Goal: Task Accomplishment & Management: Manage account settings

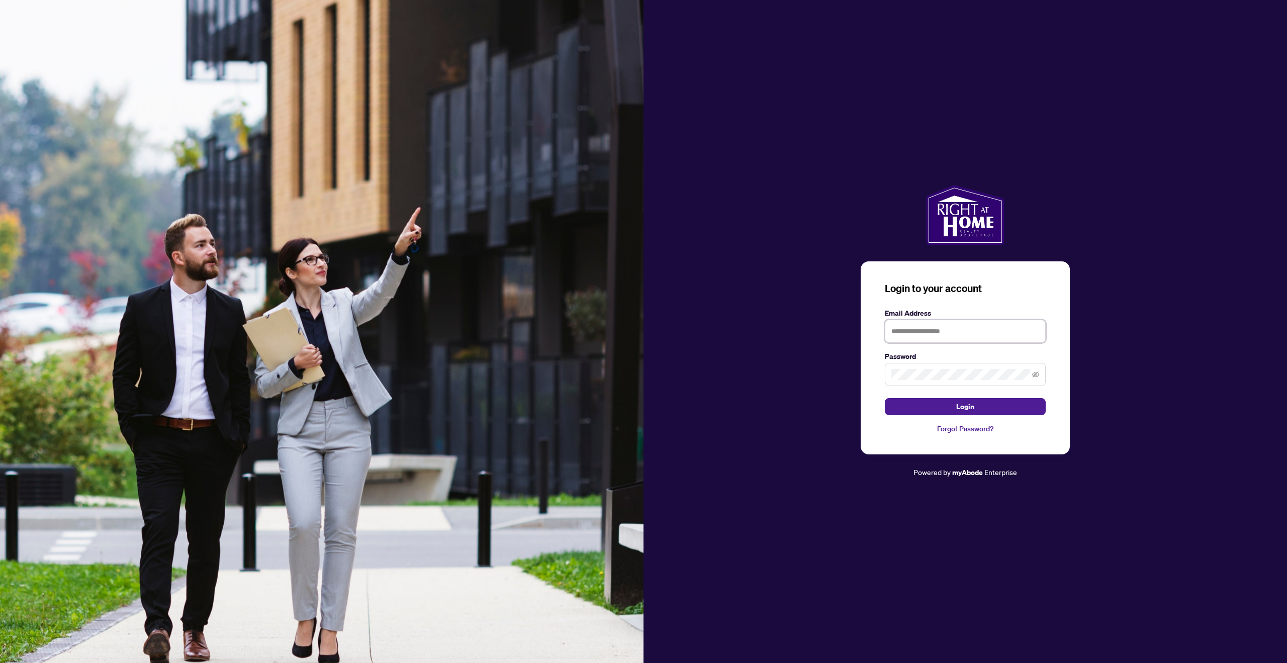
click at [933, 334] on input "text" at bounding box center [965, 331] width 161 height 23
type input "**********"
click at [938, 365] on span at bounding box center [965, 374] width 161 height 23
click at [885, 398] on button "Login" at bounding box center [965, 406] width 161 height 17
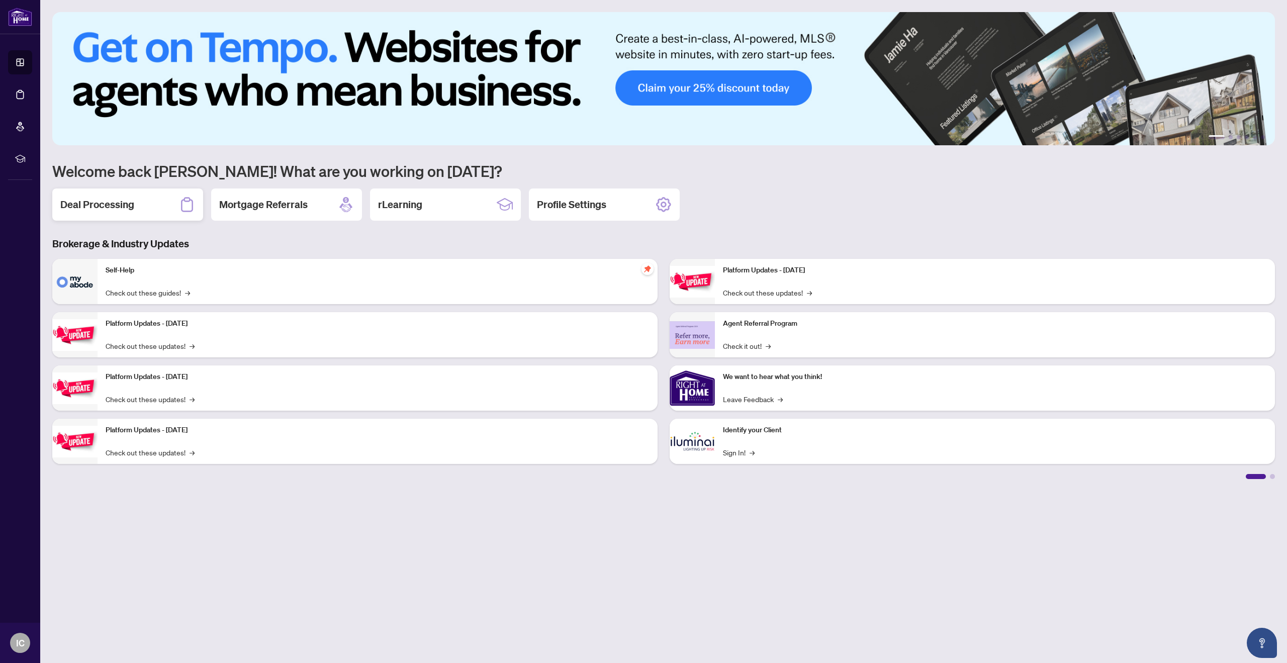
click at [111, 209] on h2 "Deal Processing" at bounding box center [97, 205] width 74 height 14
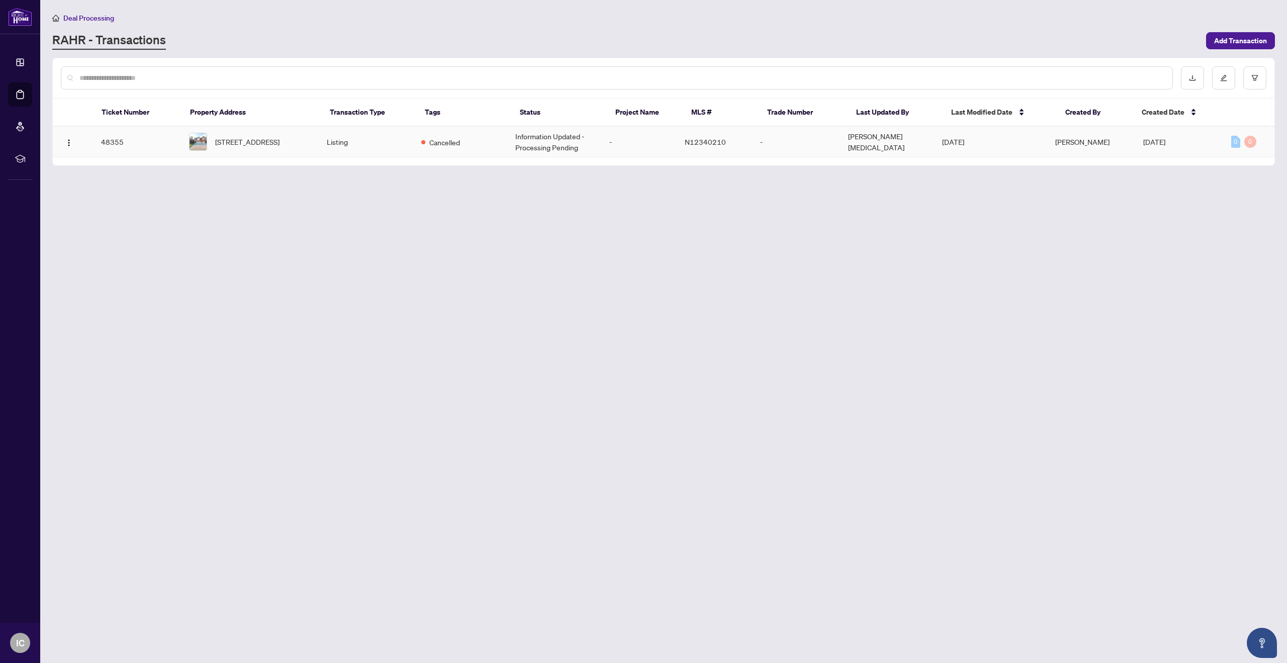
click at [115, 141] on td "48355" at bounding box center [137, 142] width 88 height 31
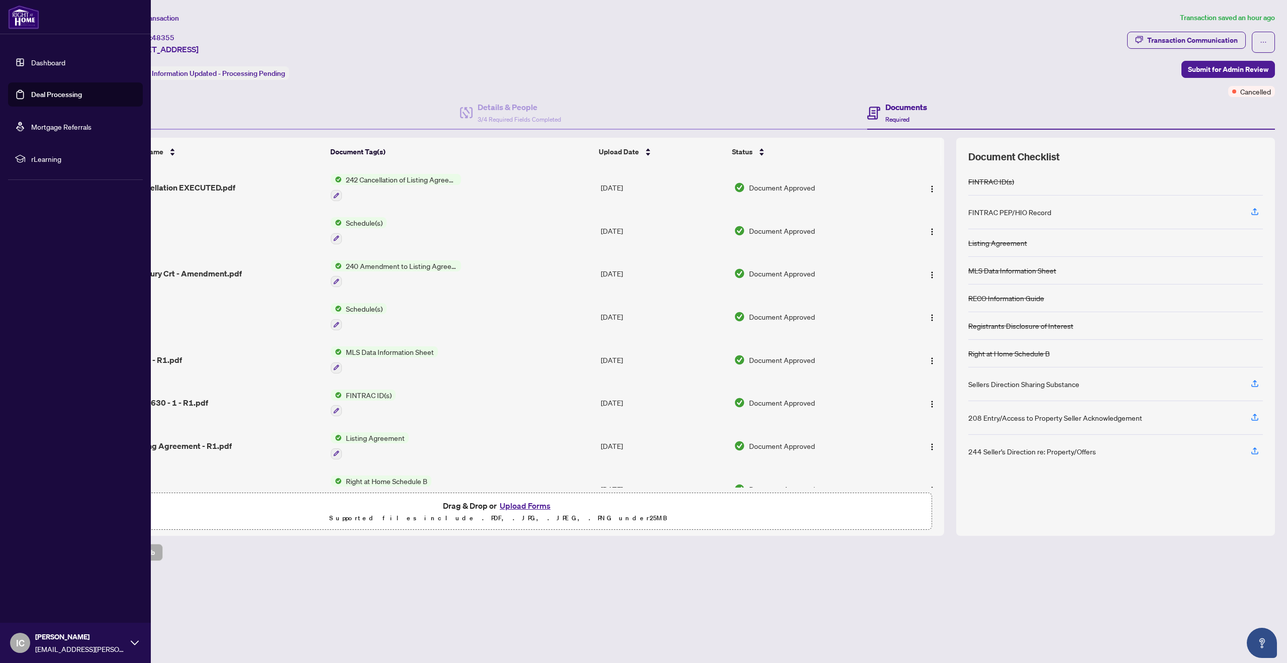
click at [31, 66] on link "Dashboard" at bounding box center [48, 62] width 34 height 9
click at [138, 643] on icon at bounding box center [135, 643] width 8 height 8
click at [79, 582] on button "Logout" at bounding box center [75, 582] width 135 height 17
